Goal: Book appointment/travel/reservation

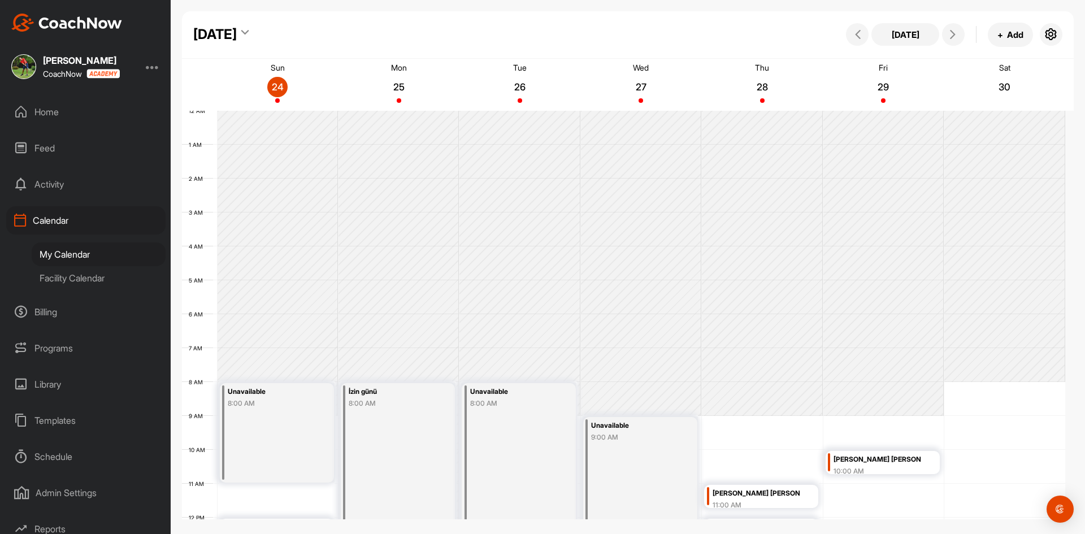
scroll to position [252, 0]
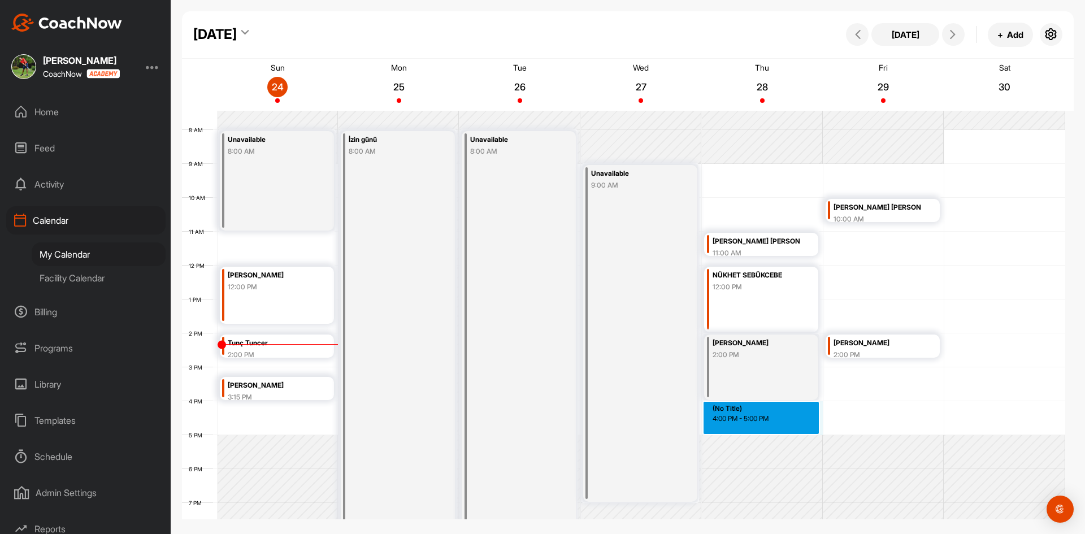
click at [745, 413] on div "12 AM 1 AM 2 AM 3 AM 4 AM 5 AM 6 AM 7 AM 8 AM 9 AM 10 AM 11 AM 12 PM 1 PM 2 PM …" at bounding box center [623, 265] width 883 height 813
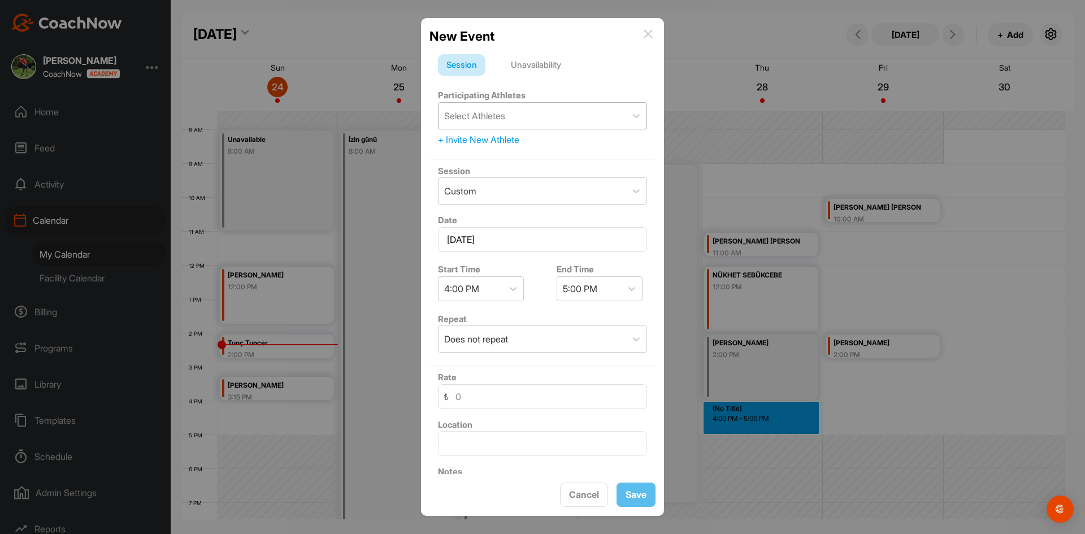
click at [525, 118] on div "Select Athletes" at bounding box center [532, 116] width 188 height 26
type input "DERİN TA"
click at [548, 62] on div "Unavailability" at bounding box center [535, 64] width 67 height 21
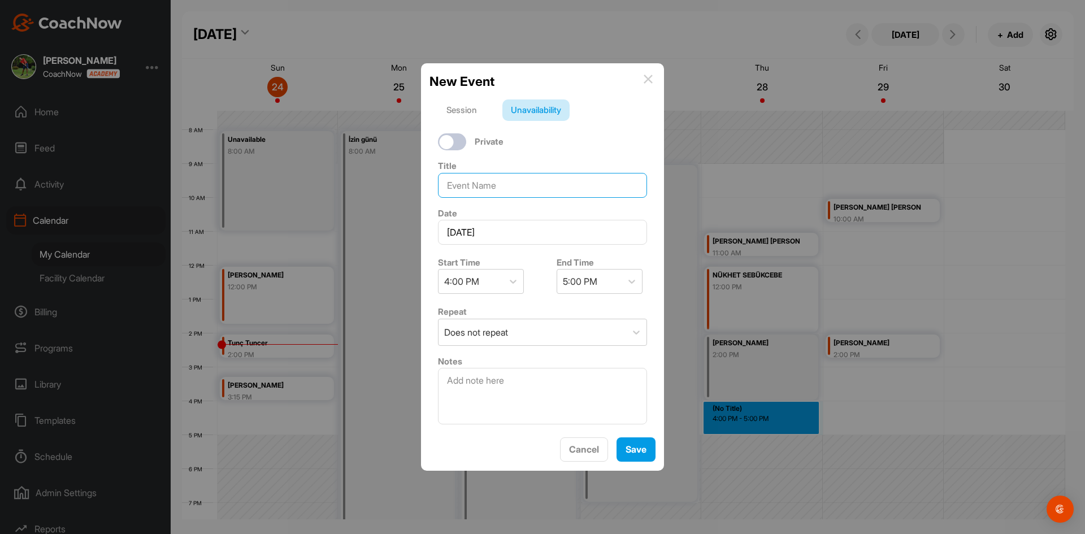
click at [511, 184] on input at bounding box center [542, 185] width 209 height 25
type input "DERİN TACİR"
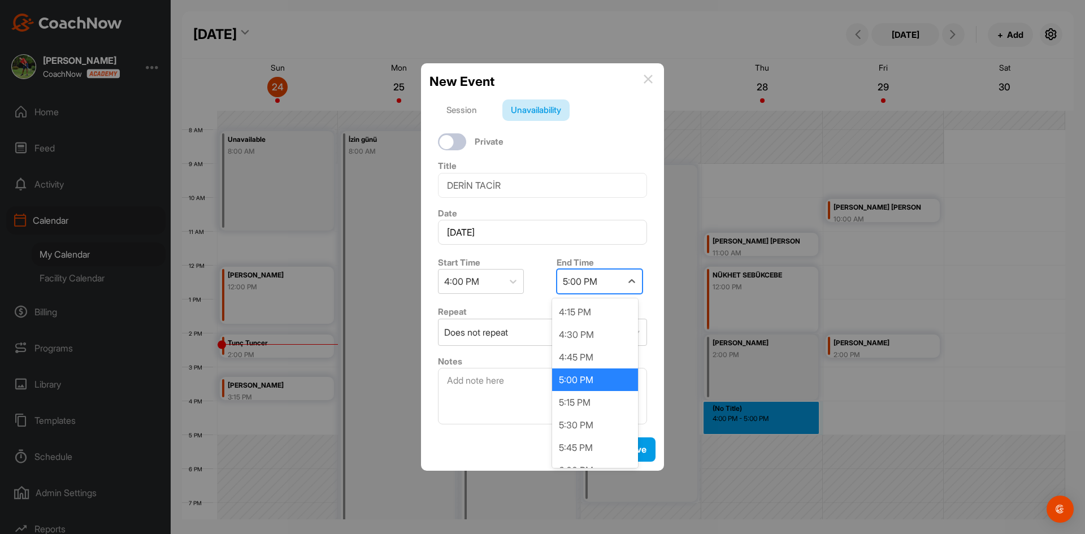
click at [574, 280] on div "5:00 PM" at bounding box center [580, 282] width 34 height 14
click at [581, 355] on div "4:45 PM" at bounding box center [595, 357] width 86 height 23
click at [635, 446] on button "Save" at bounding box center [635, 449] width 39 height 24
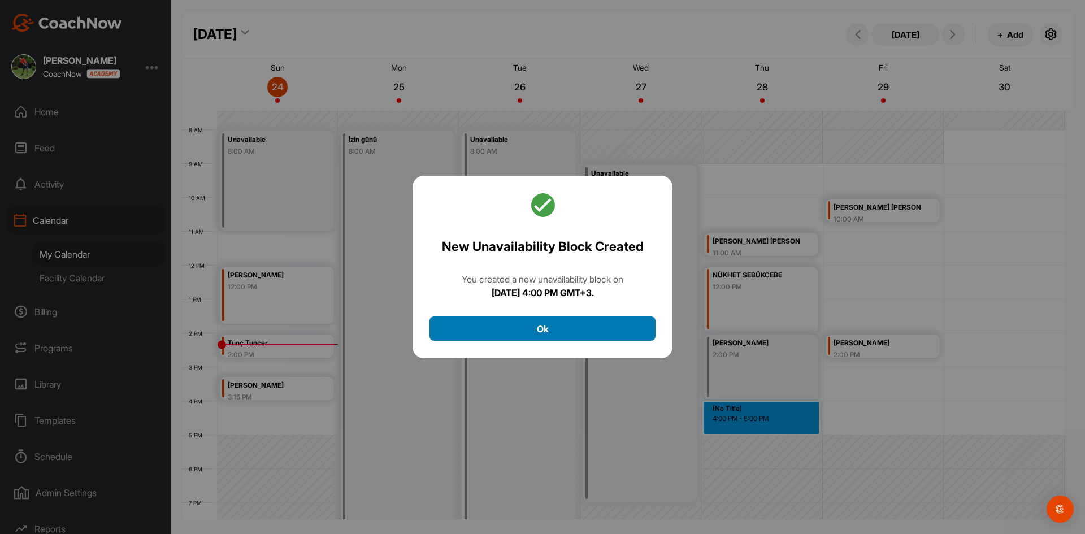
click at [555, 323] on button "Ok" at bounding box center [542, 328] width 226 height 24
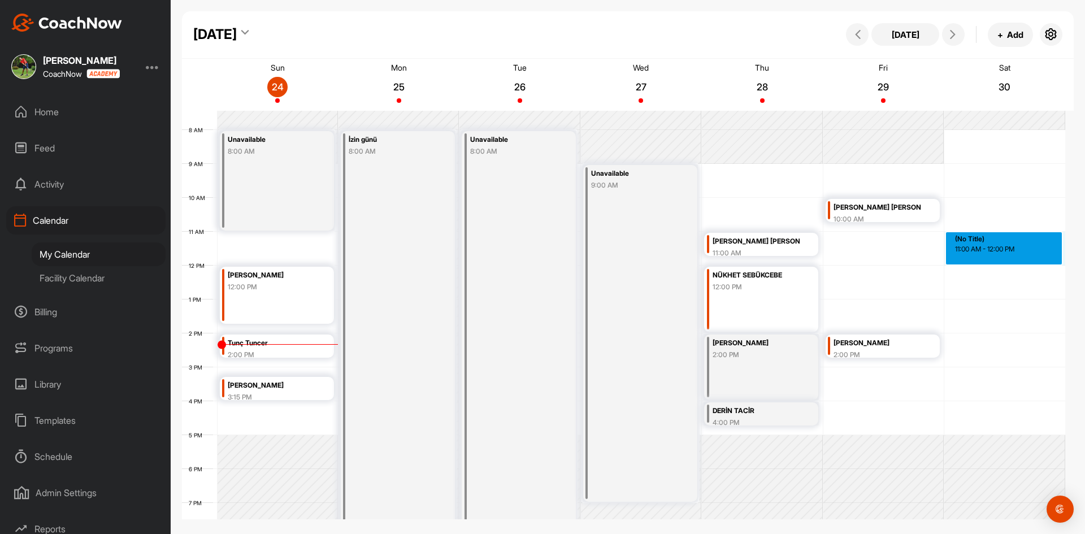
click at [987, 248] on div "12 AM 1 AM 2 AM 3 AM 4 AM 5 AM 6 AM 7 AM 8 AM 9 AM 10 AM 11 AM 12 PM 1 PM 2 PM …" at bounding box center [623, 265] width 883 height 813
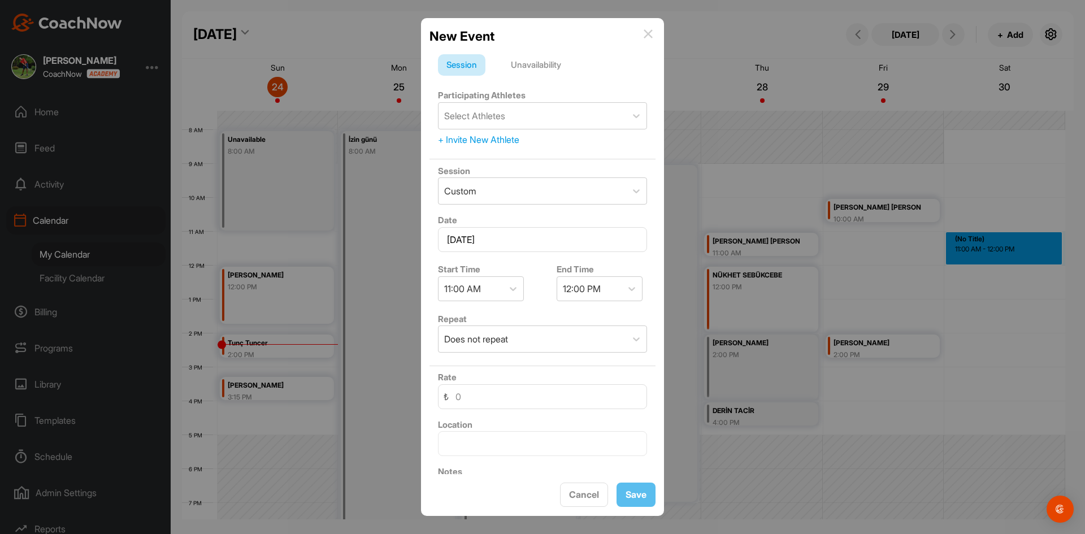
click at [543, 65] on div "Unavailability" at bounding box center [535, 64] width 67 height 21
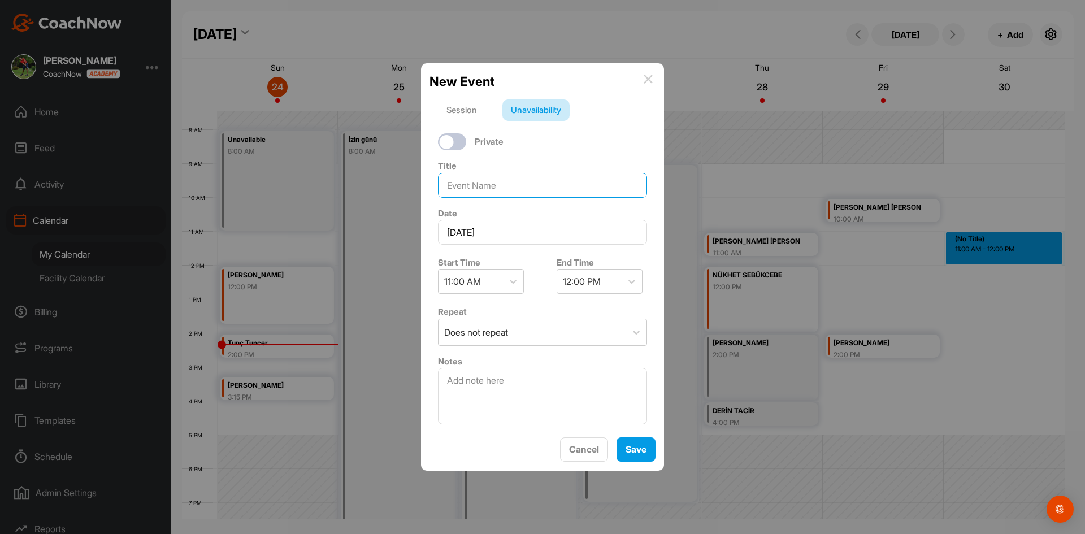
click at [512, 183] on input at bounding box center [542, 185] width 209 height 25
type input "DERİN TACİR"
click at [609, 284] on div "12:00 PM" at bounding box center [589, 281] width 64 height 24
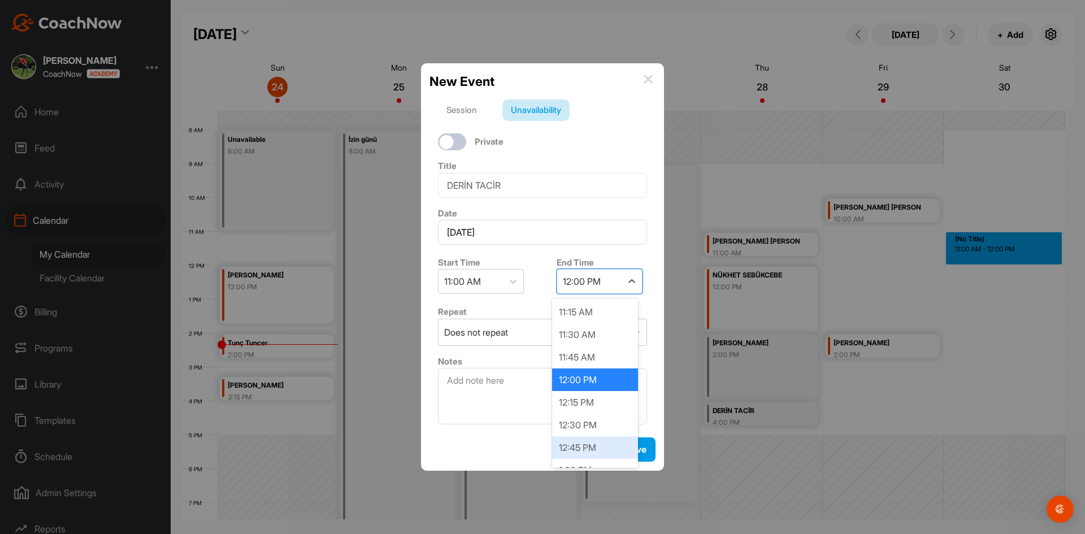
click at [584, 441] on div "12:45 PM" at bounding box center [595, 447] width 86 height 23
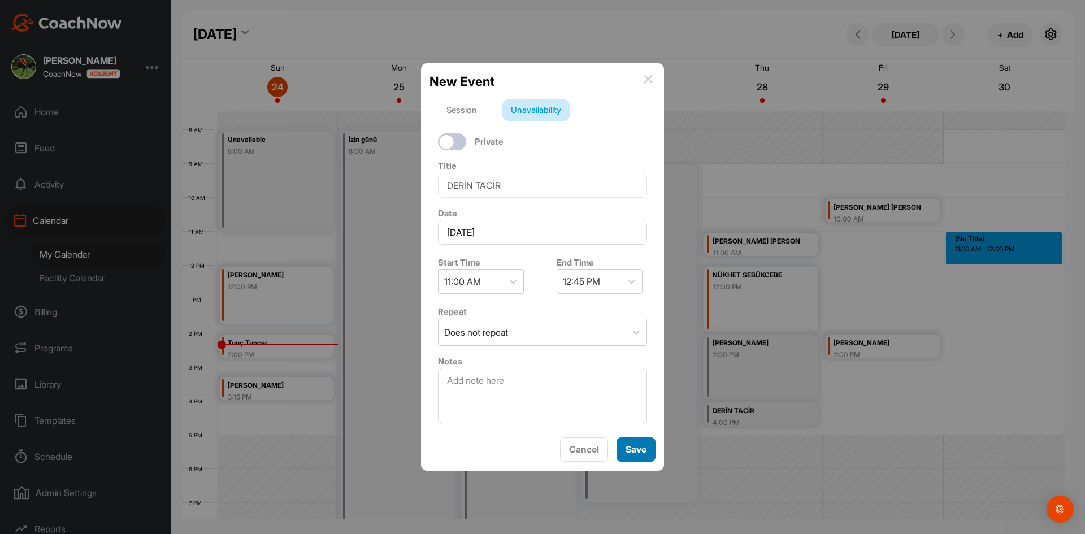
click at [643, 447] on button "Save" at bounding box center [635, 449] width 39 height 24
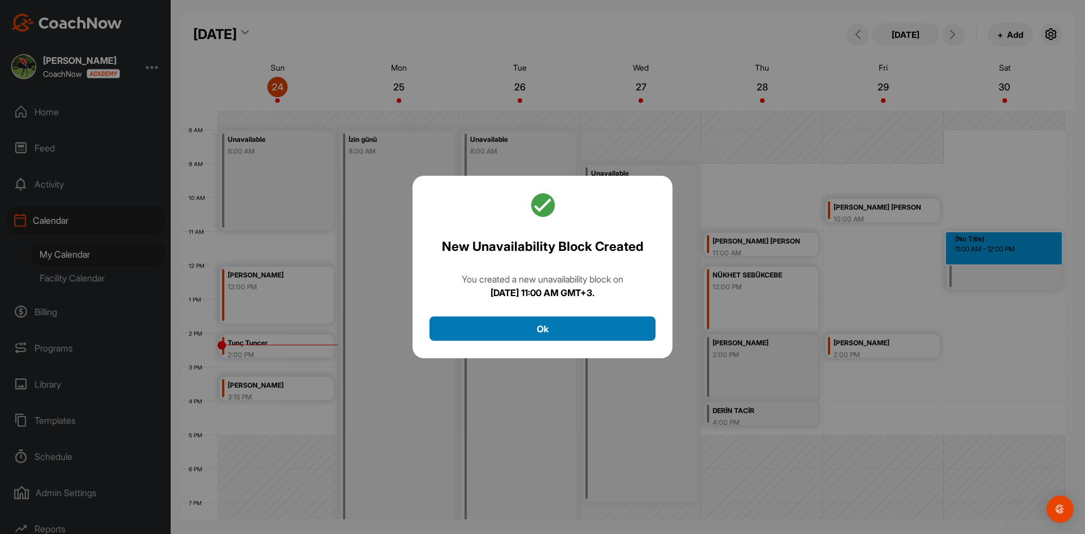
click at [589, 322] on button "Ok" at bounding box center [542, 328] width 226 height 24
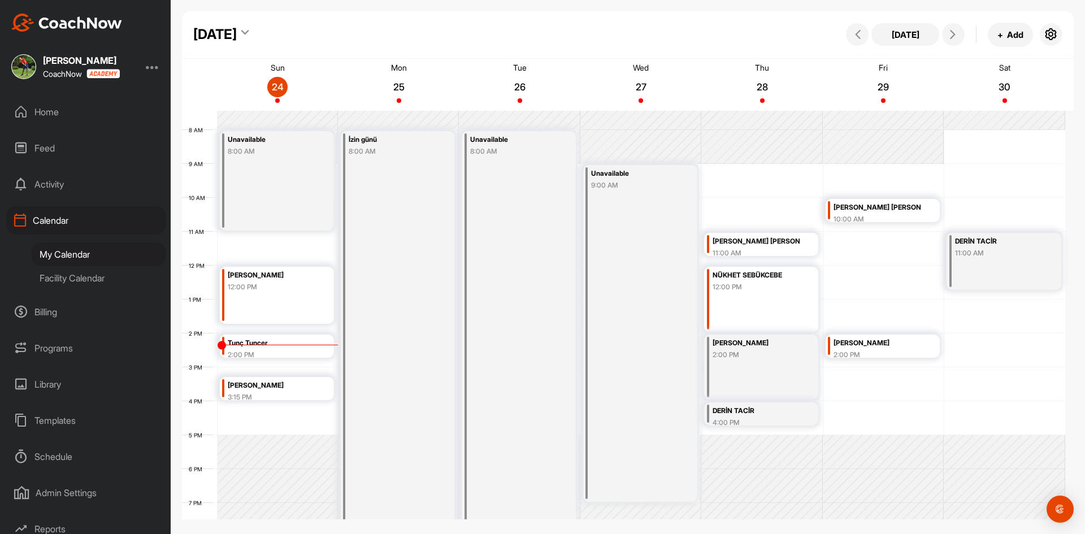
click at [975, 253] on div "11:00 AM" at bounding box center [999, 253] width 88 height 10
click at [1024, 306] on icon at bounding box center [1024, 309] width 13 height 12
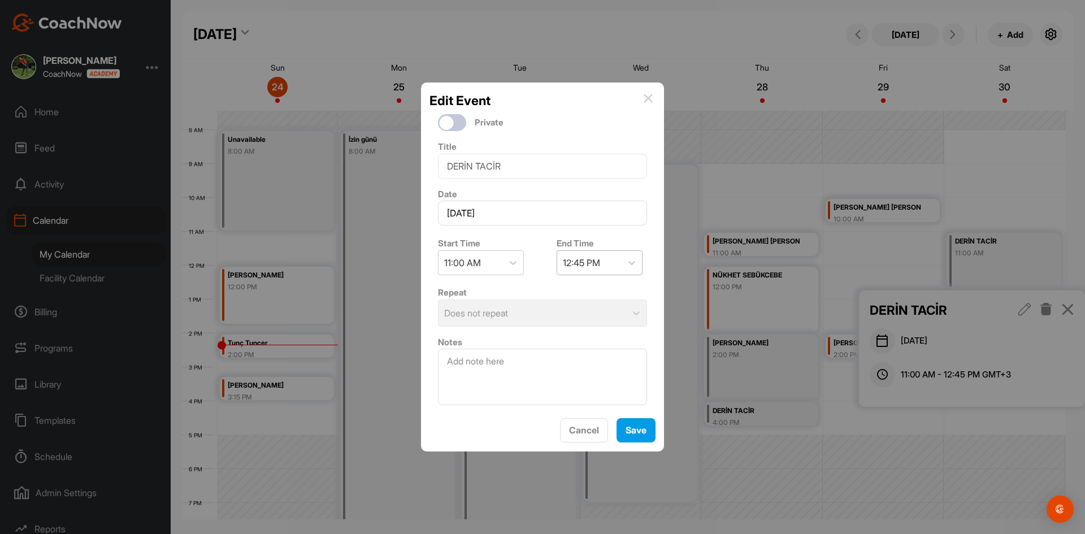
click at [605, 263] on div "12:45 PM" at bounding box center [589, 263] width 64 height 24
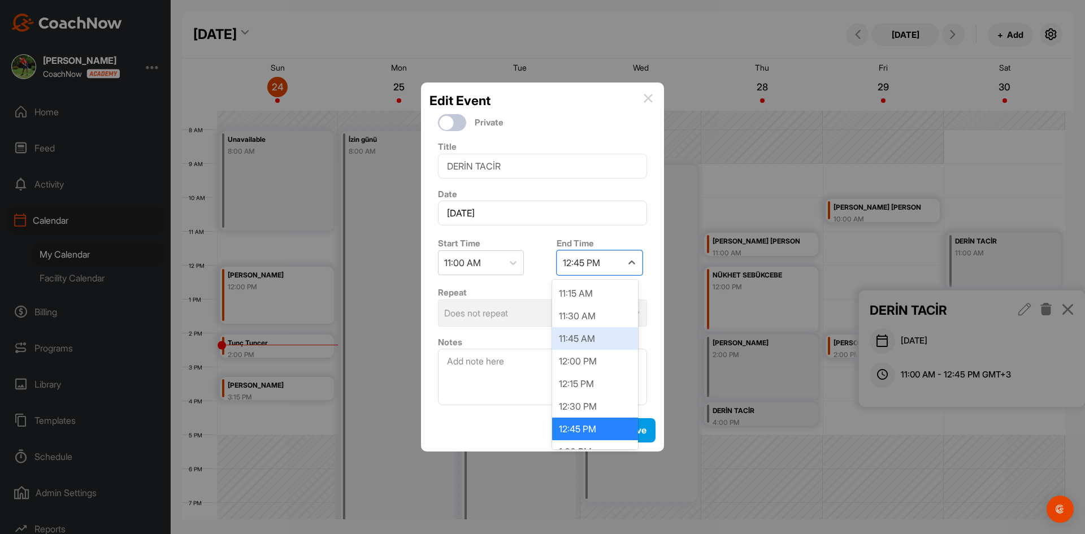
click at [589, 340] on div "11:45 AM" at bounding box center [595, 338] width 86 height 23
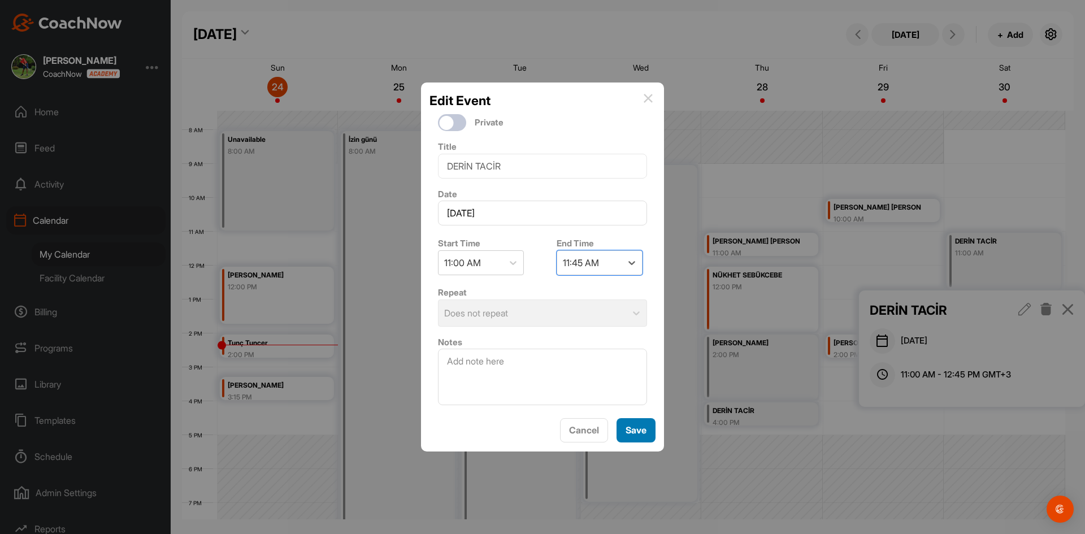
click at [639, 432] on button "Save" at bounding box center [635, 430] width 39 height 24
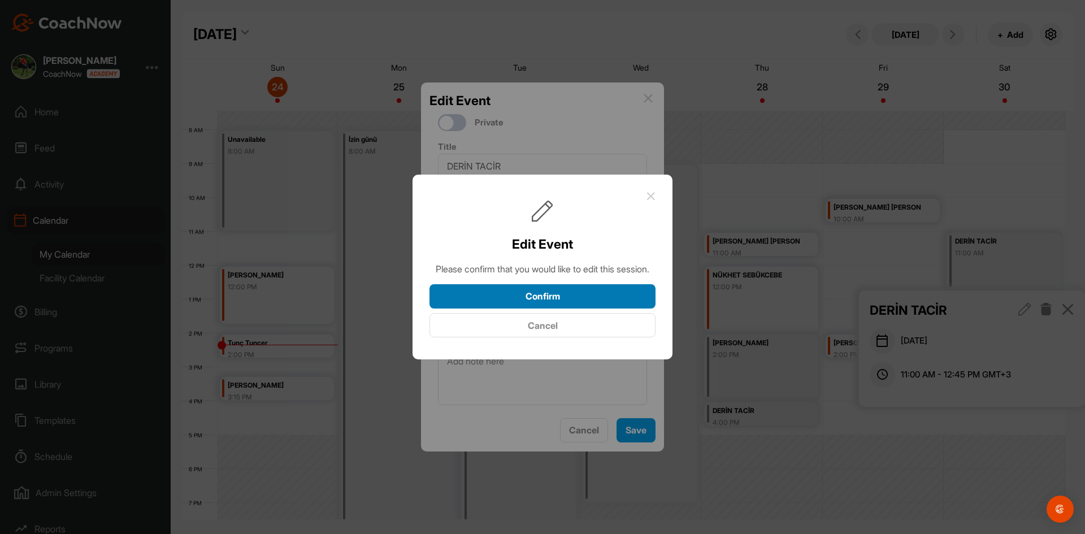
click at [556, 303] on button "Confirm" at bounding box center [542, 296] width 226 height 24
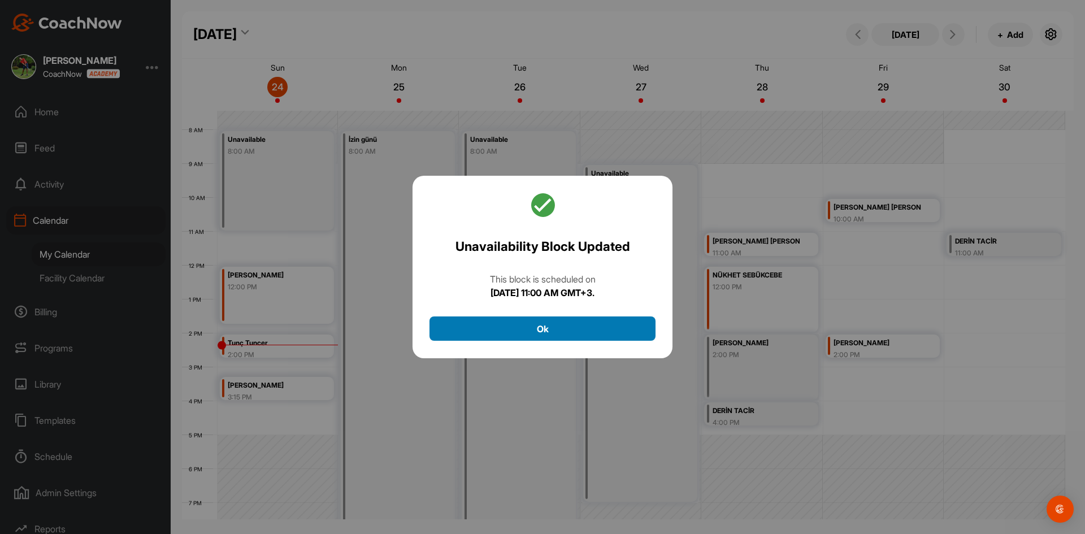
click at [548, 326] on button "Ok" at bounding box center [542, 328] width 226 height 24
